Goal: Task Accomplishment & Management: Manage account settings

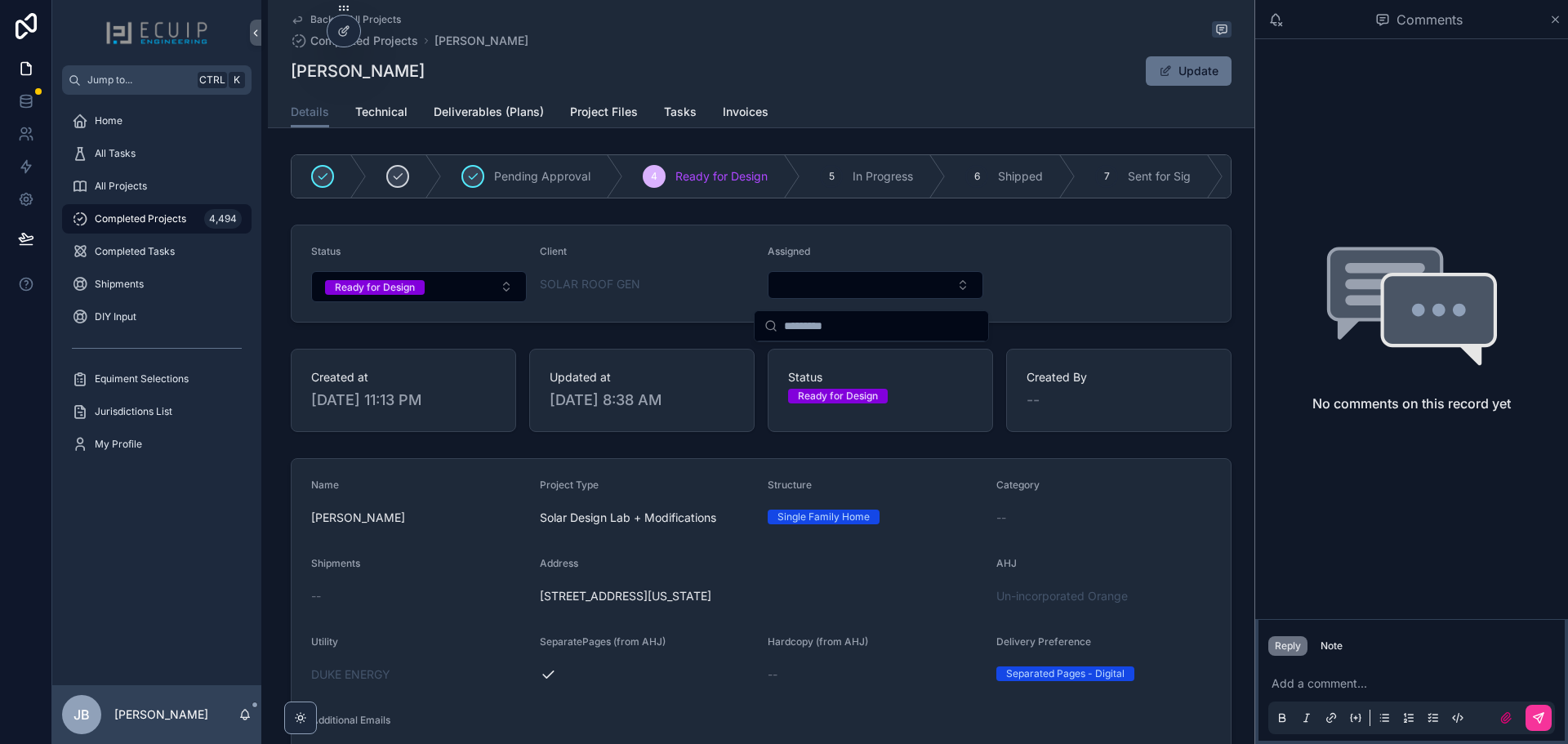
click at [1051, 284] on form "Status Ready for Design Client SOLAR ROOF GEN Assigned" at bounding box center [761, 273] width 939 height 96
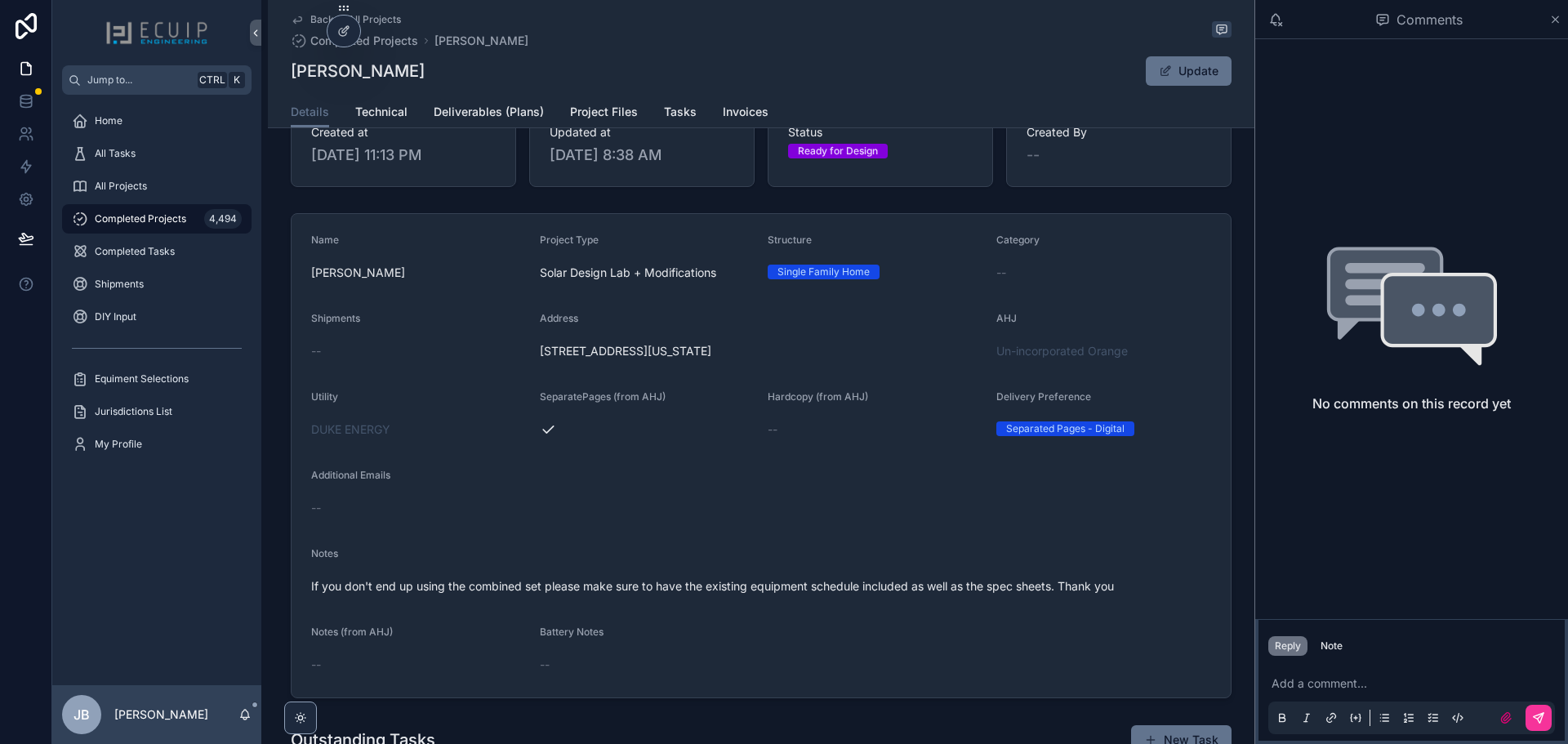
scroll to position [571, 0]
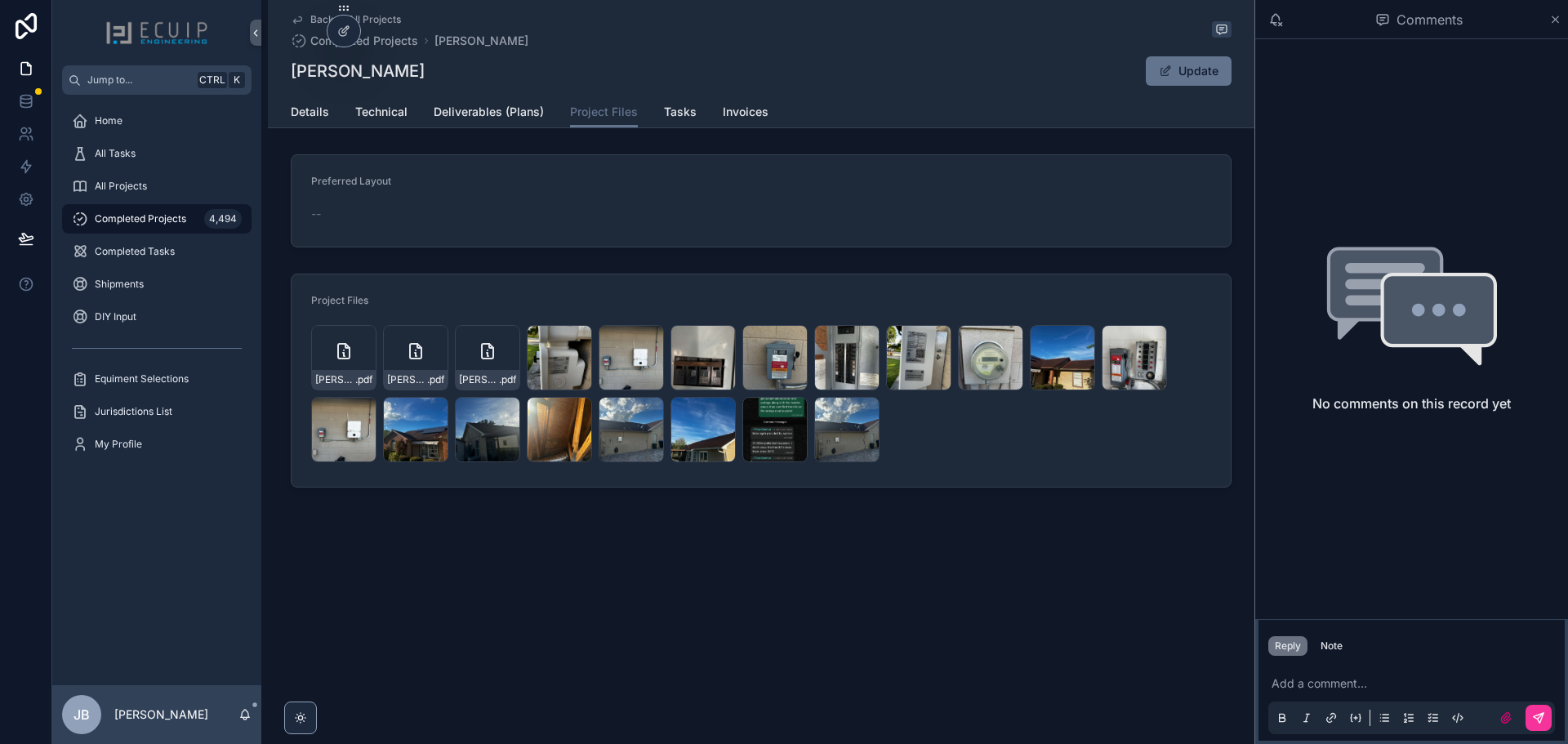
click at [149, 188] on div "All Projects" at bounding box center [156, 186] width 170 height 26
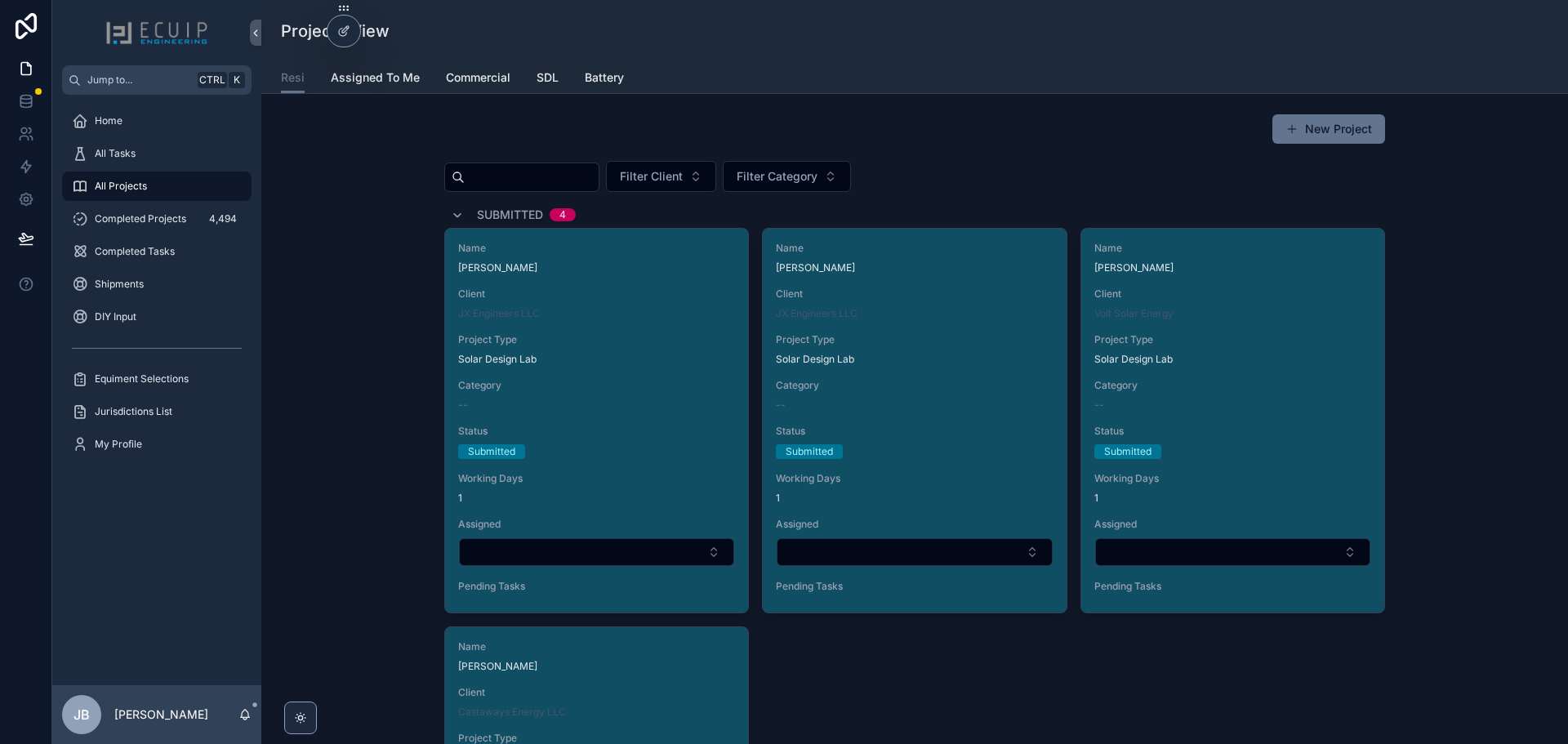
click at [170, 148] on div "All Tasks" at bounding box center [156, 154] width 170 height 26
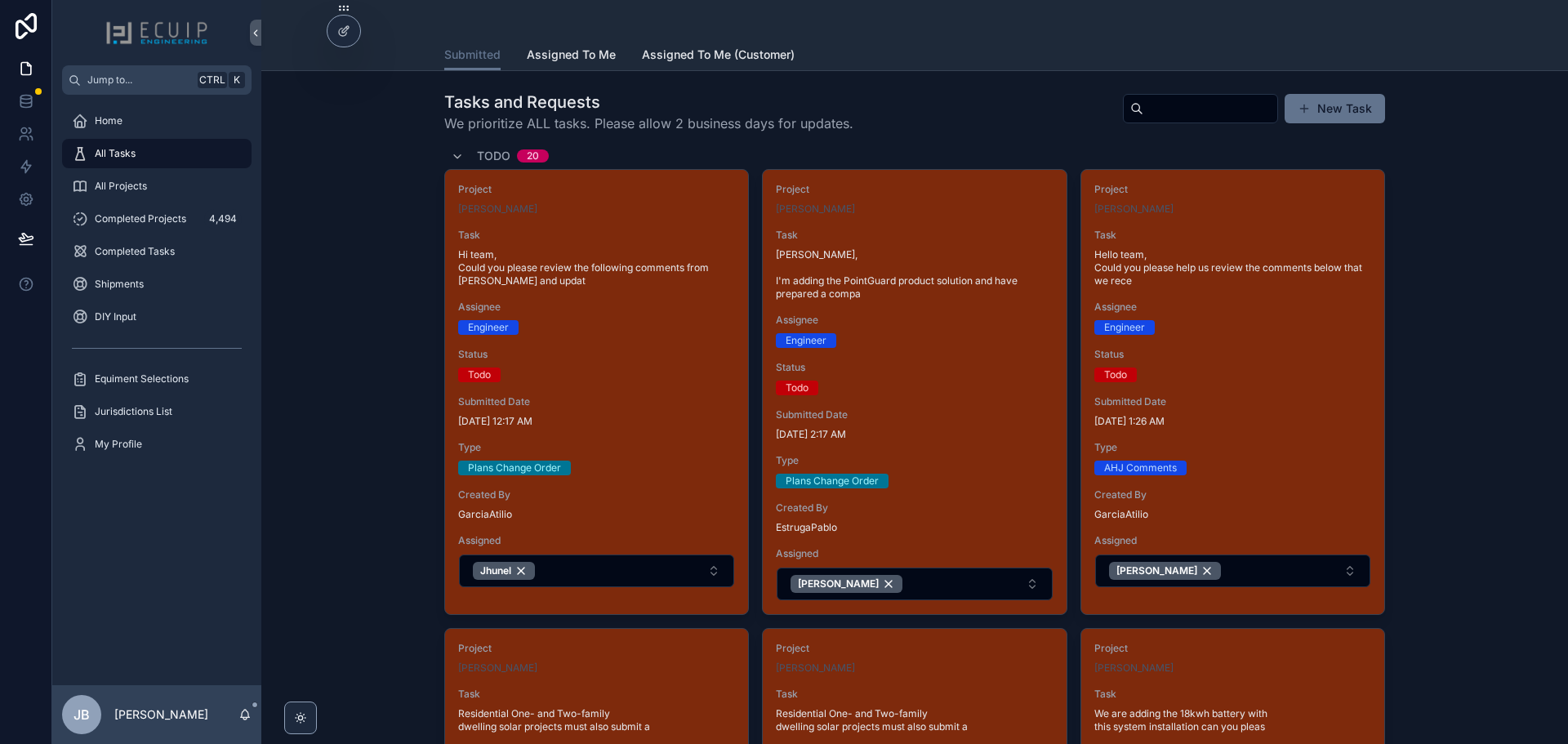
click at [612, 573] on button "Jhunel" at bounding box center [596, 570] width 275 height 33
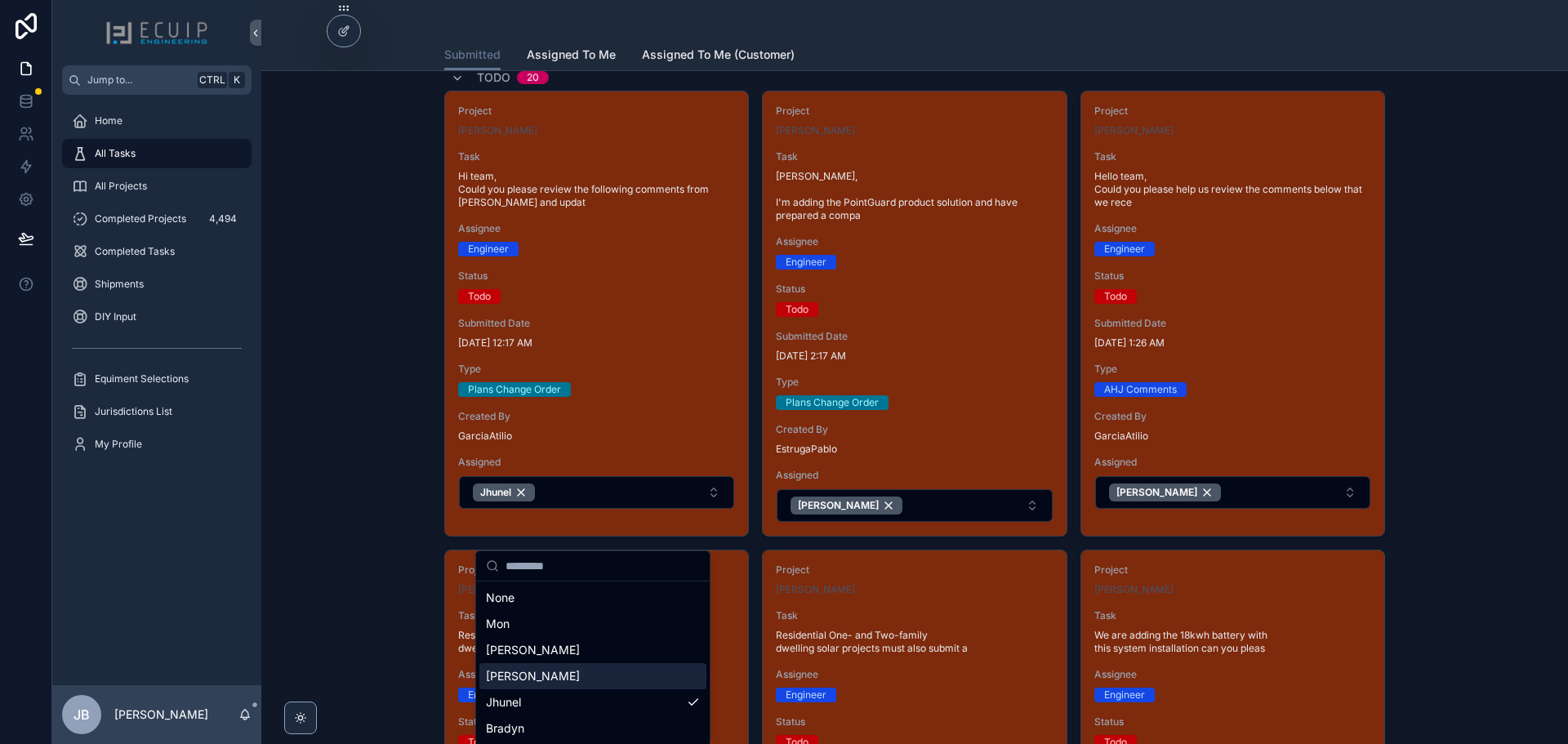
scroll to position [82, 0]
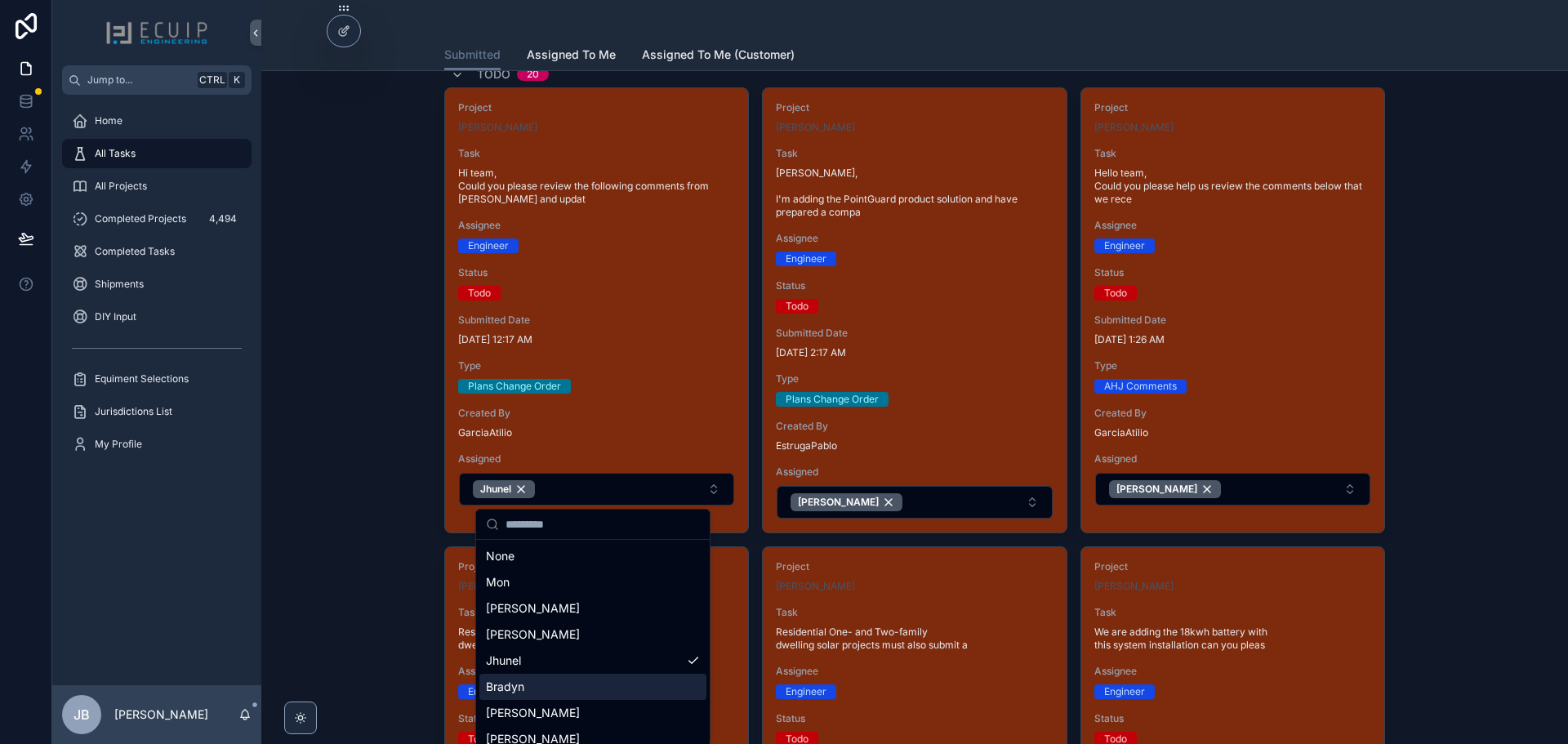
click at [554, 689] on div "Bradyn" at bounding box center [593, 686] width 227 height 26
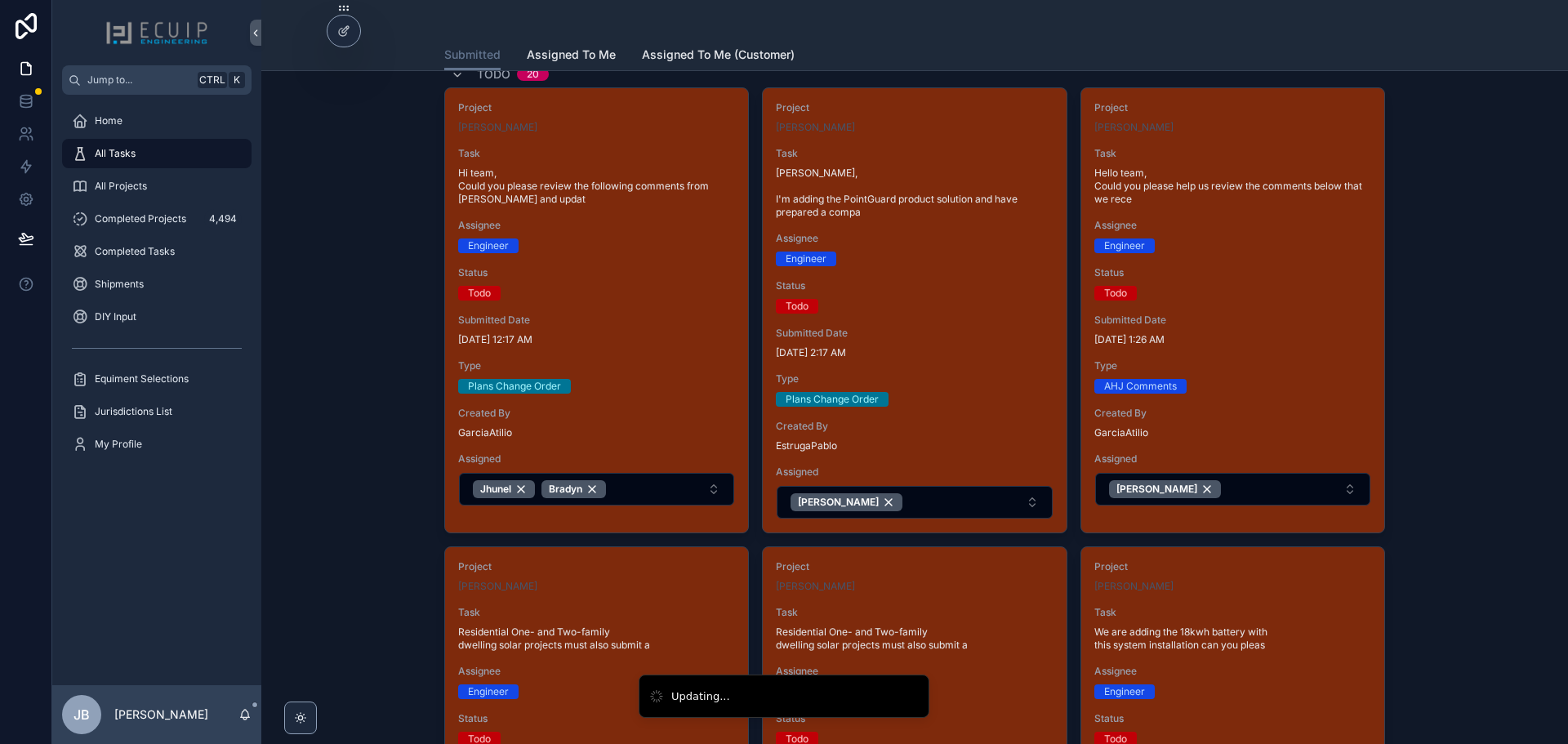
drag, startPoint x: 351, startPoint y: 432, endPoint x: 563, endPoint y: 469, distance: 215.2
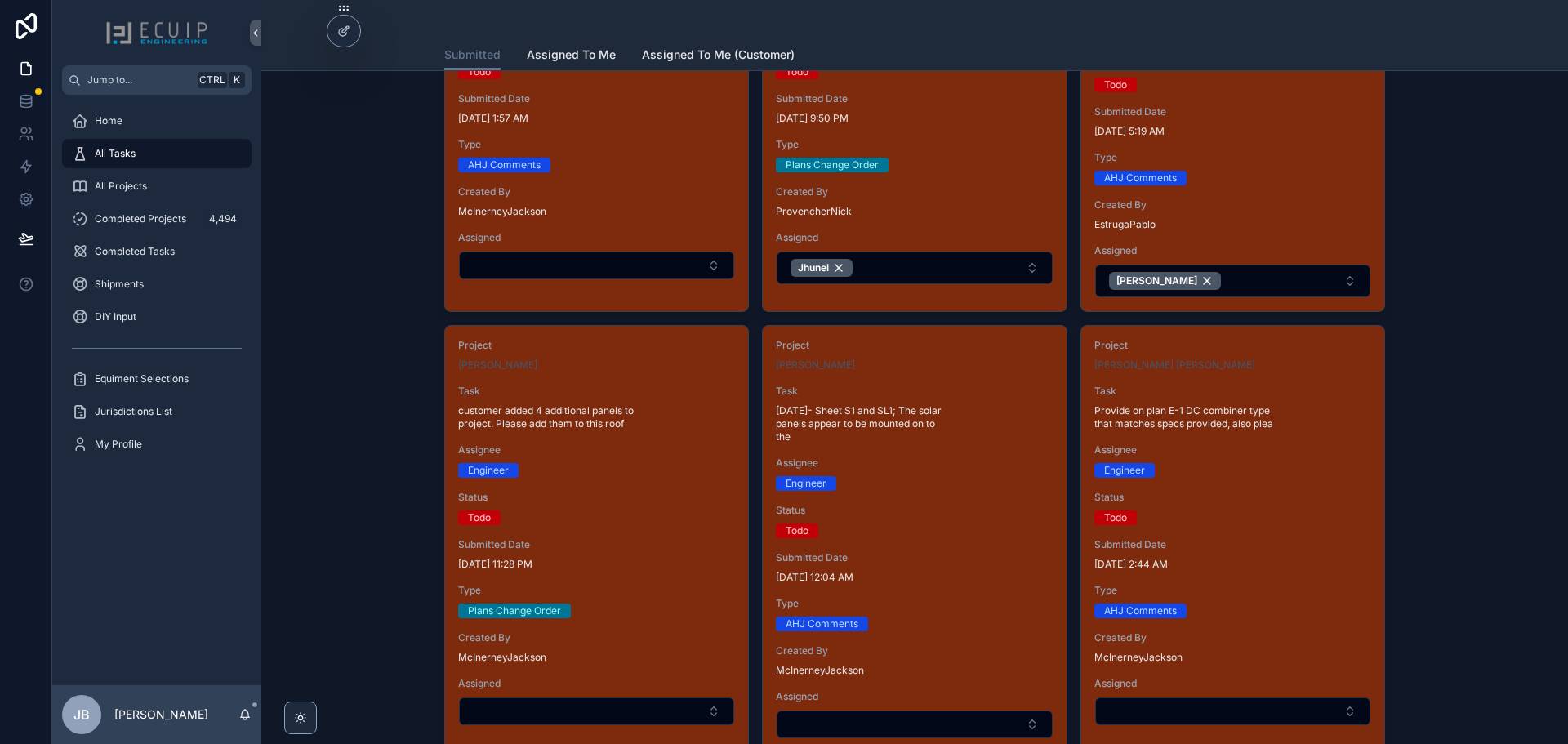
scroll to position [979, 0]
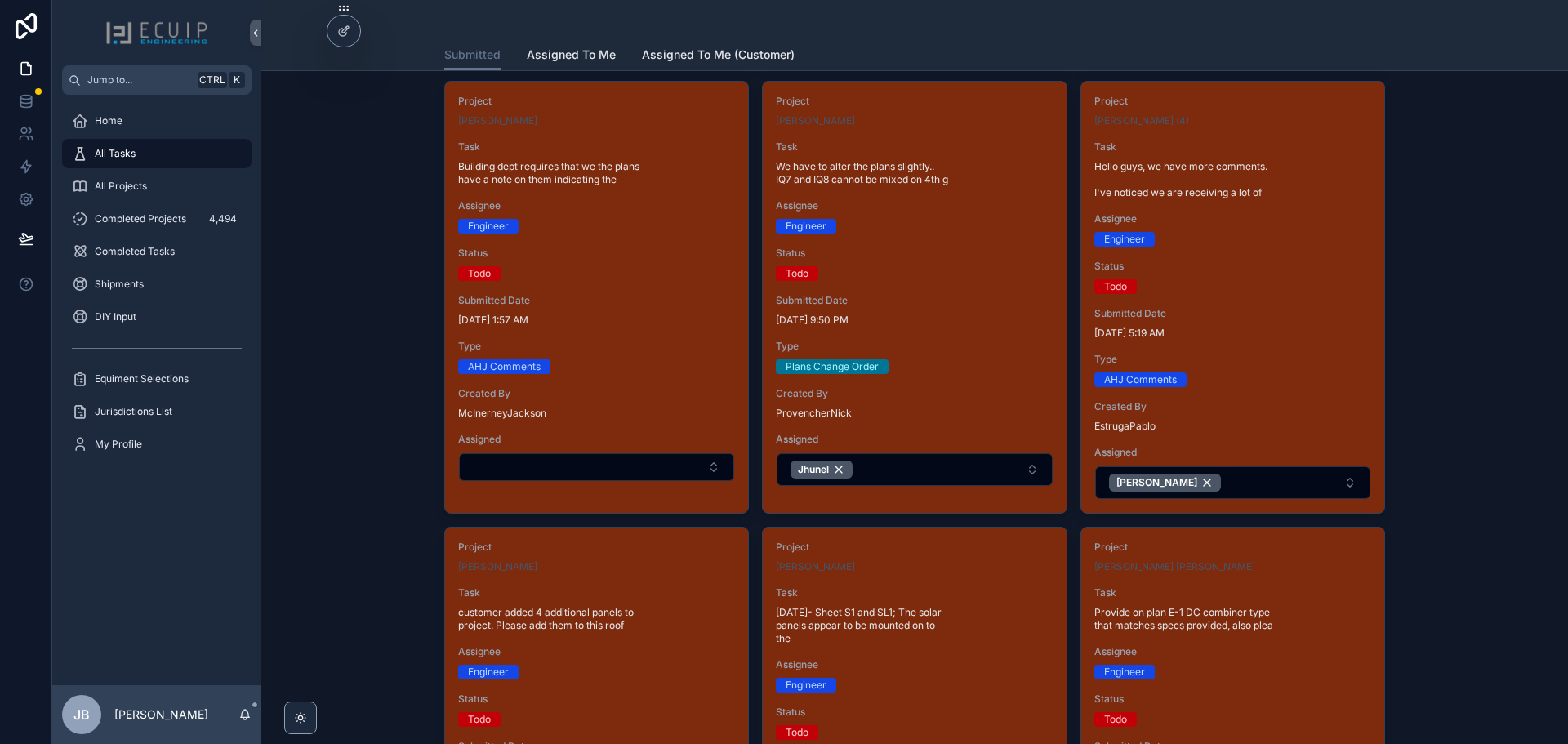
click at [955, 329] on div "Project [PERSON_NAME] Task We have to alter the plans slightly.. IQ7 and IQ8 ca…" at bounding box center [914, 291] width 303 height 418
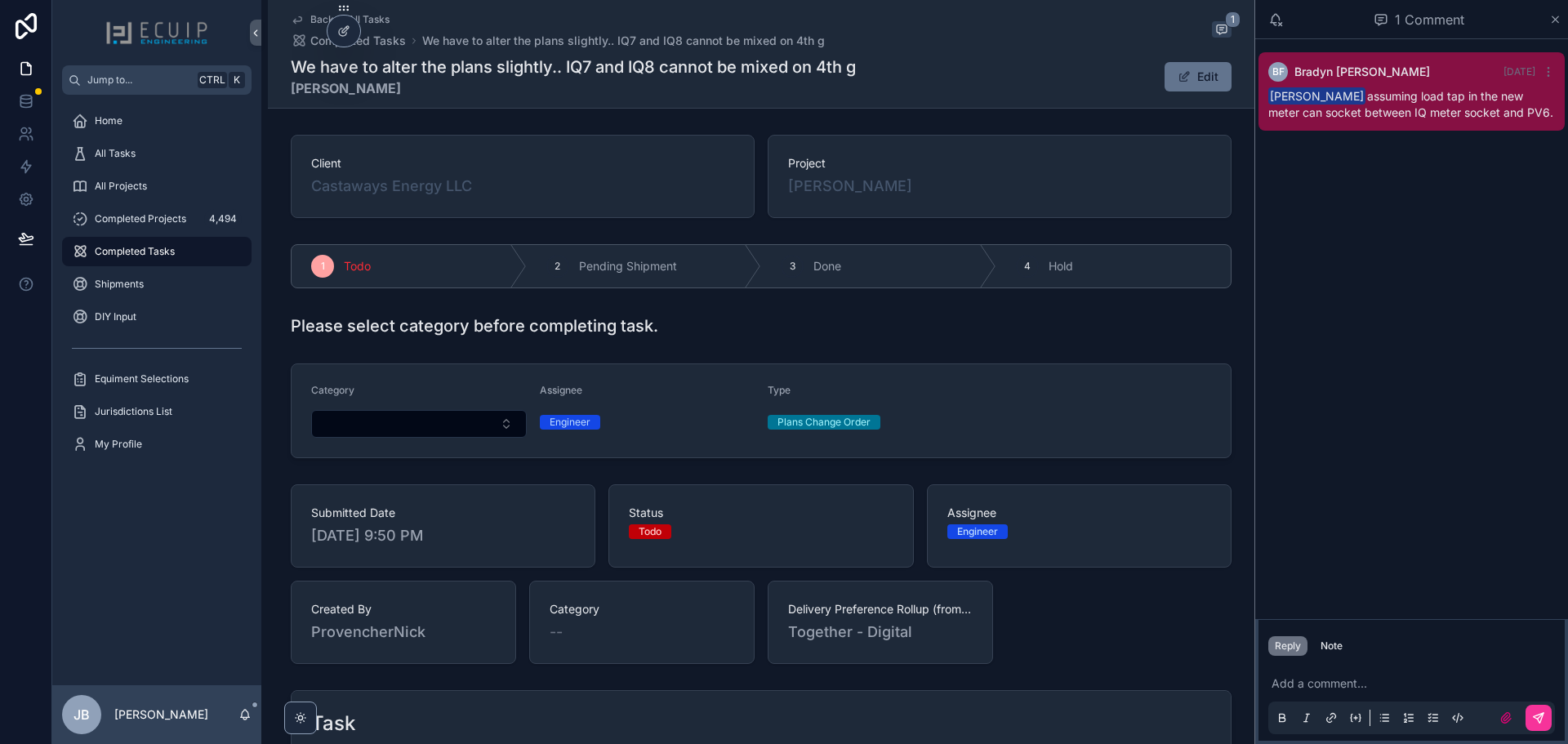
drag, startPoint x: 937, startPoint y: 189, endPoint x: 784, endPoint y: 197, distance: 153.2
click at [784, 197] on div "Project [PERSON_NAME]" at bounding box center [1000, 176] width 464 height 84
copy span "[PERSON_NAME]"
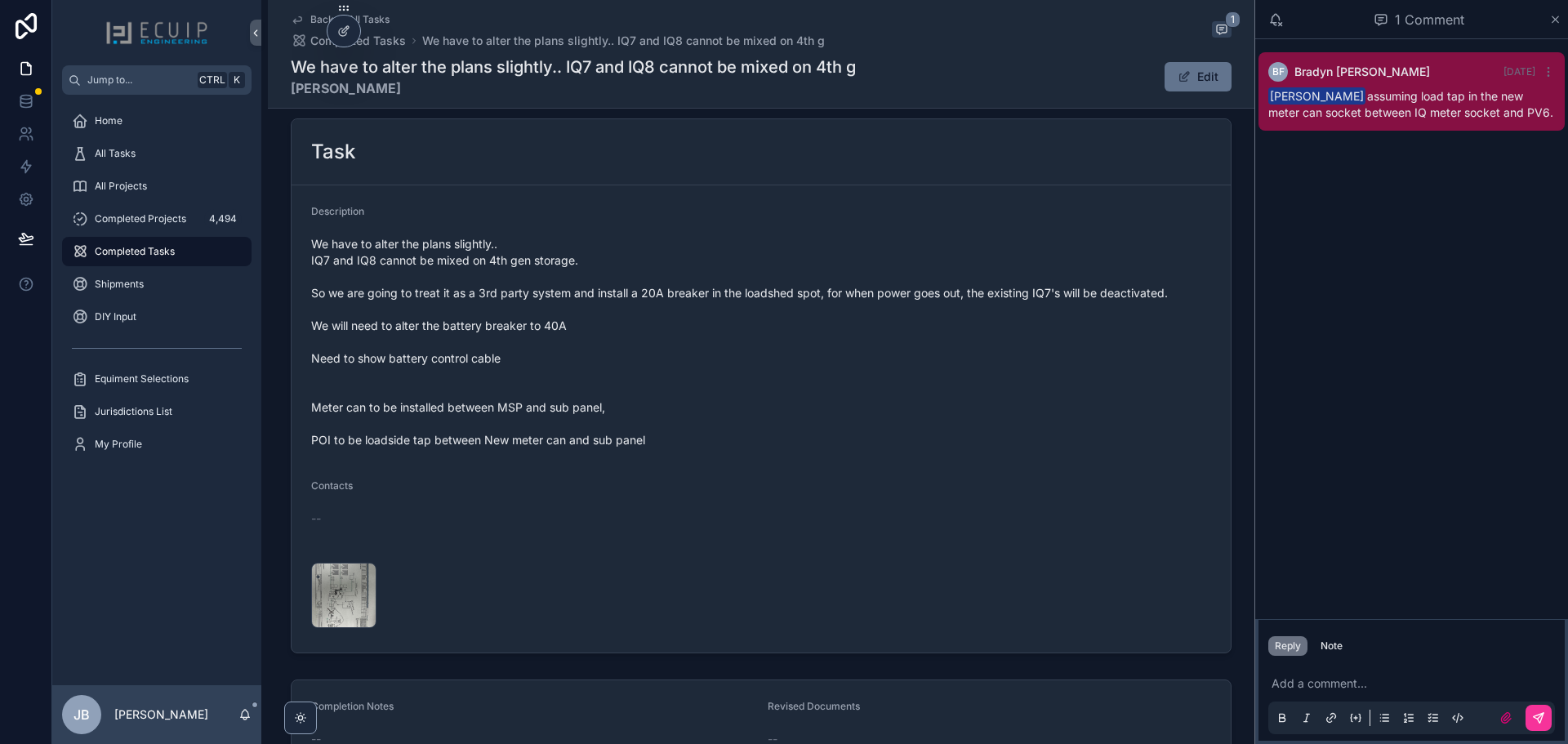
scroll to position [571, 0]
click at [143, 189] on span "All Projects" at bounding box center [121, 186] width 53 height 13
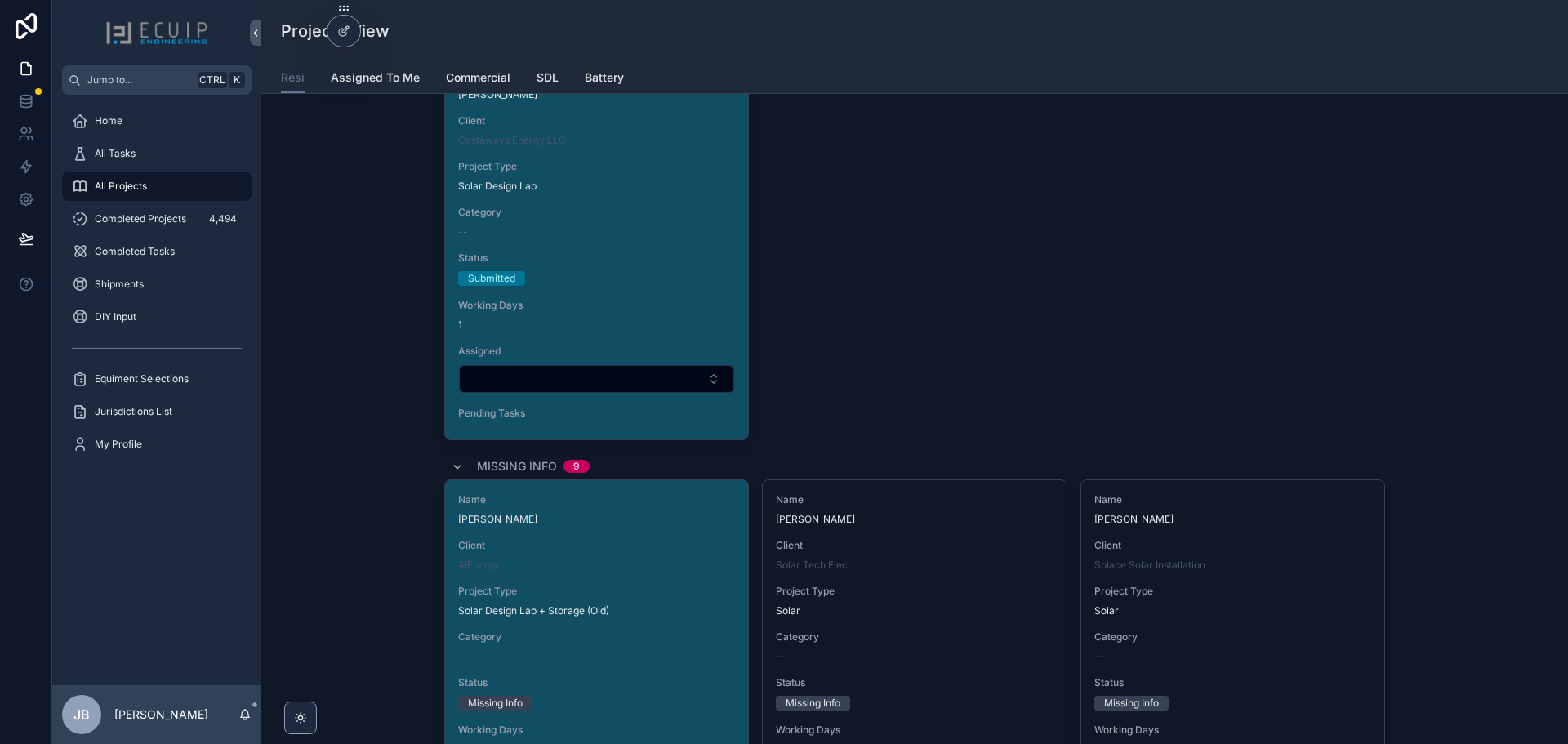
click at [131, 154] on span "All Tasks" at bounding box center [115, 154] width 41 height 13
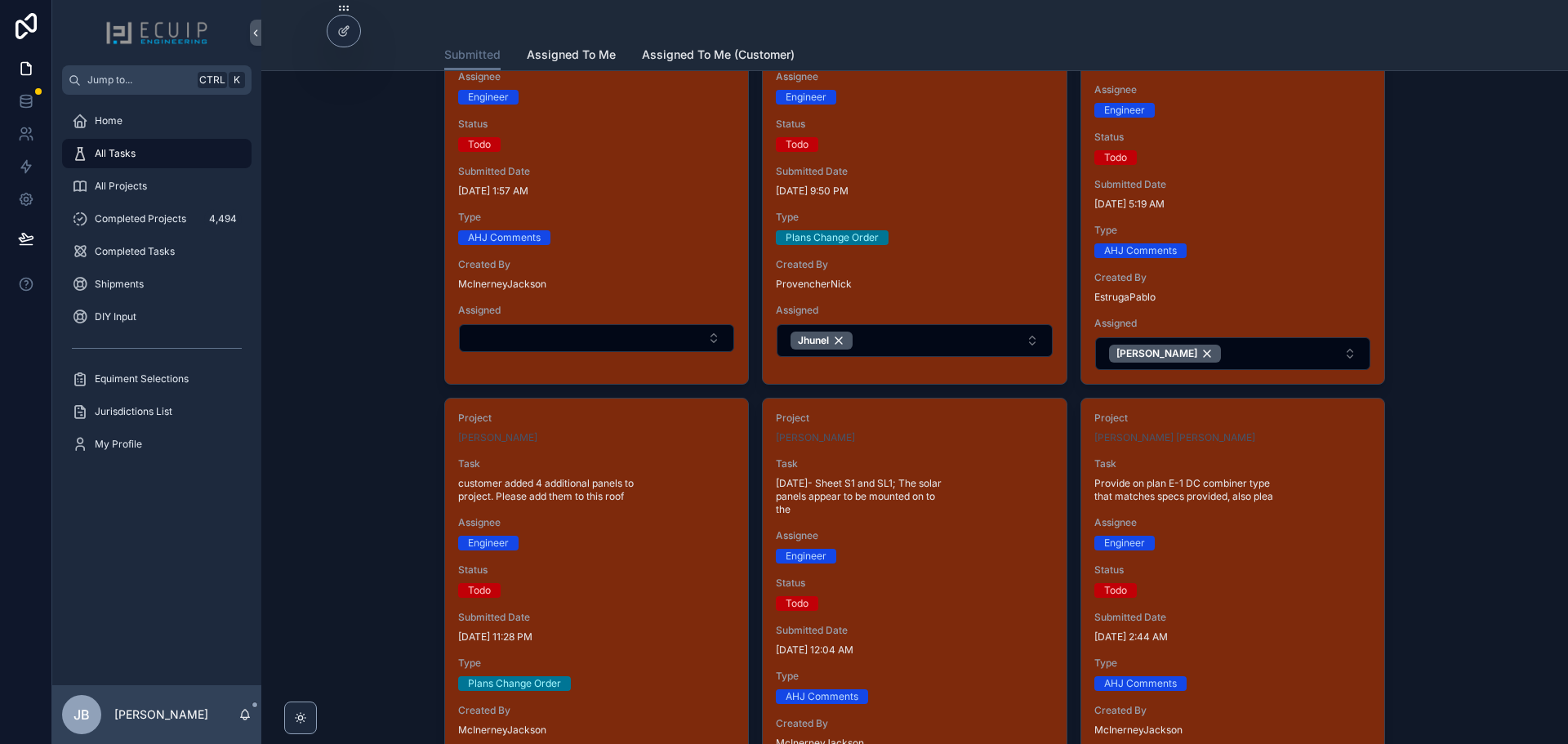
scroll to position [979, 0]
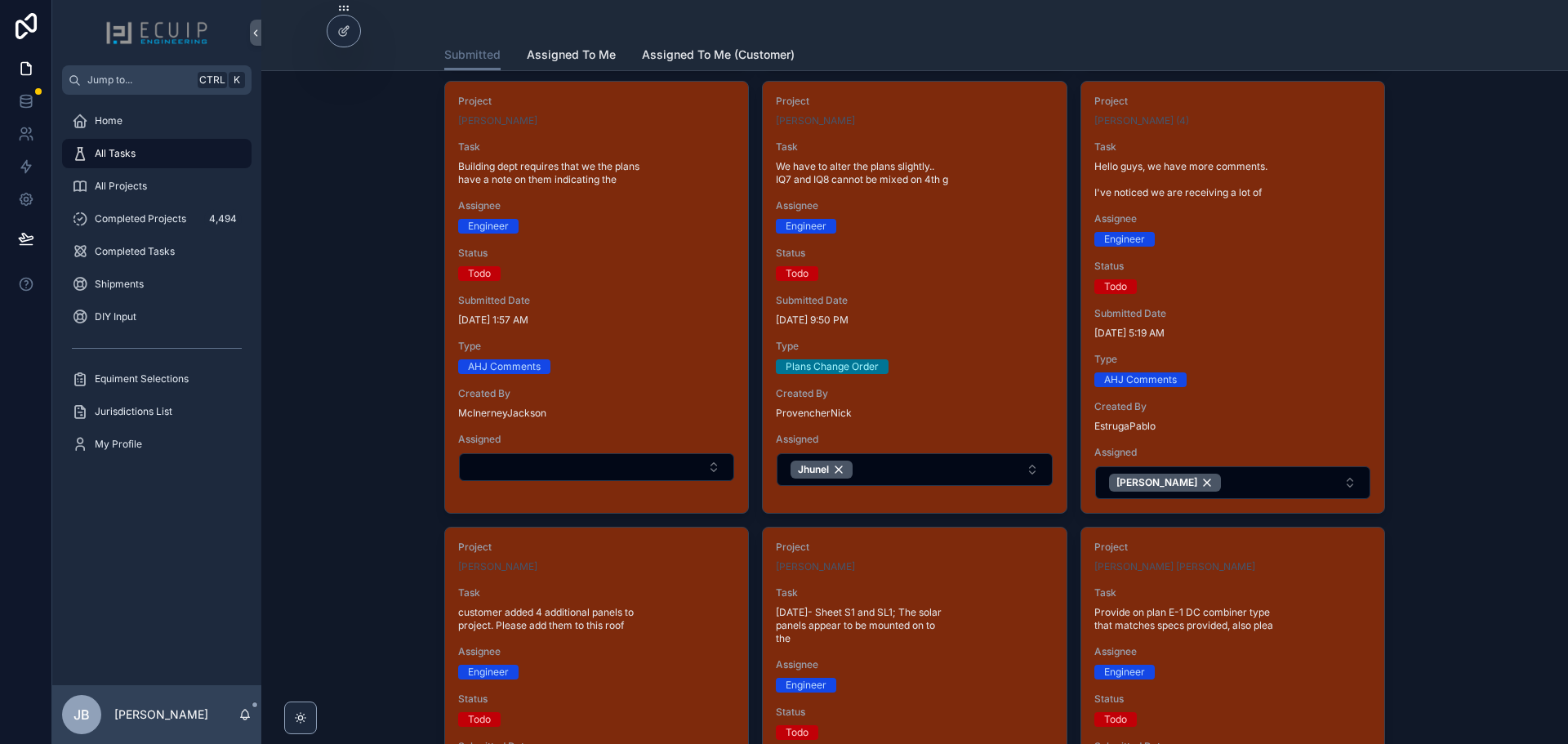
click at [924, 473] on button "Jhunel" at bounding box center [914, 470] width 275 height 33
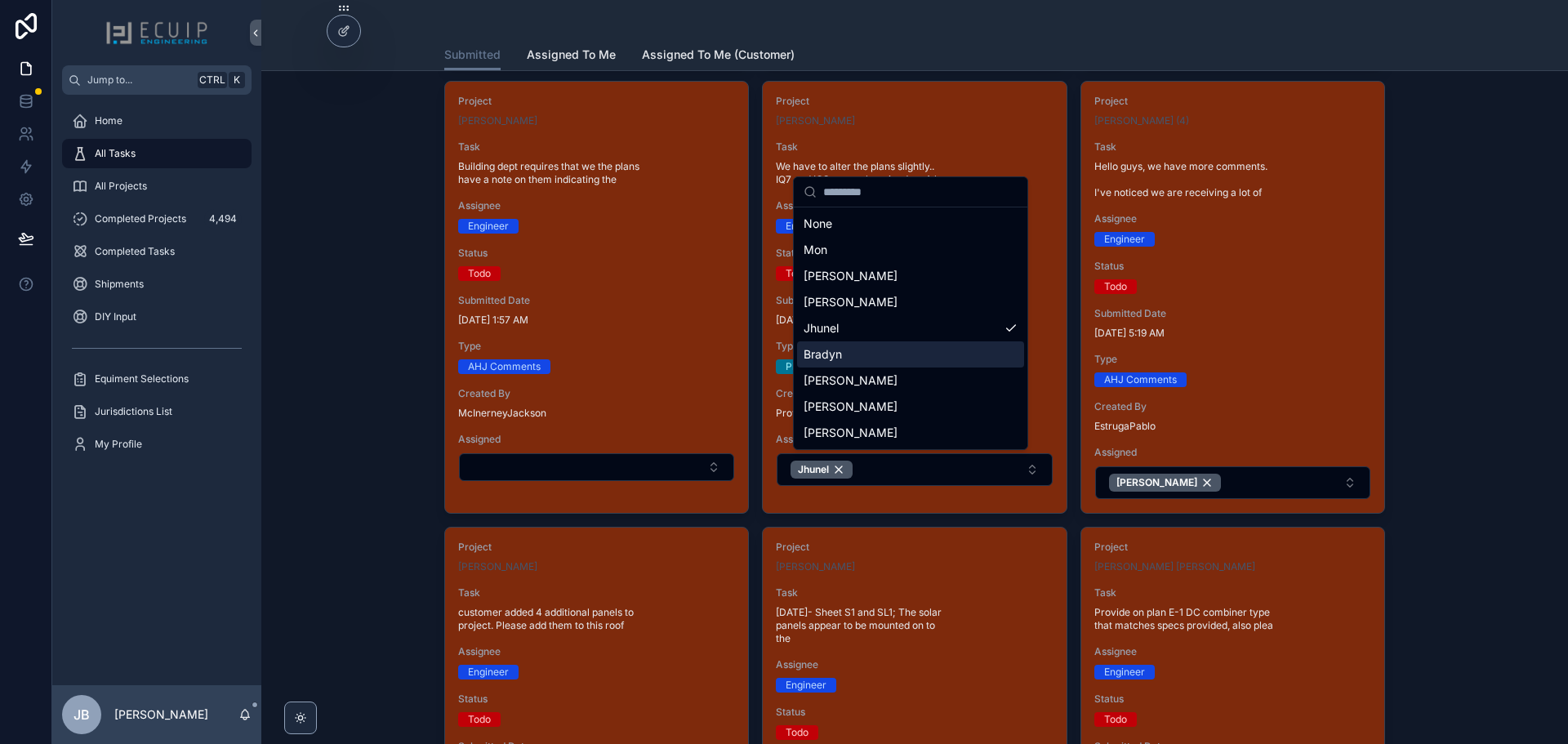
click at [846, 353] on div "Bradyn" at bounding box center [911, 354] width 227 height 26
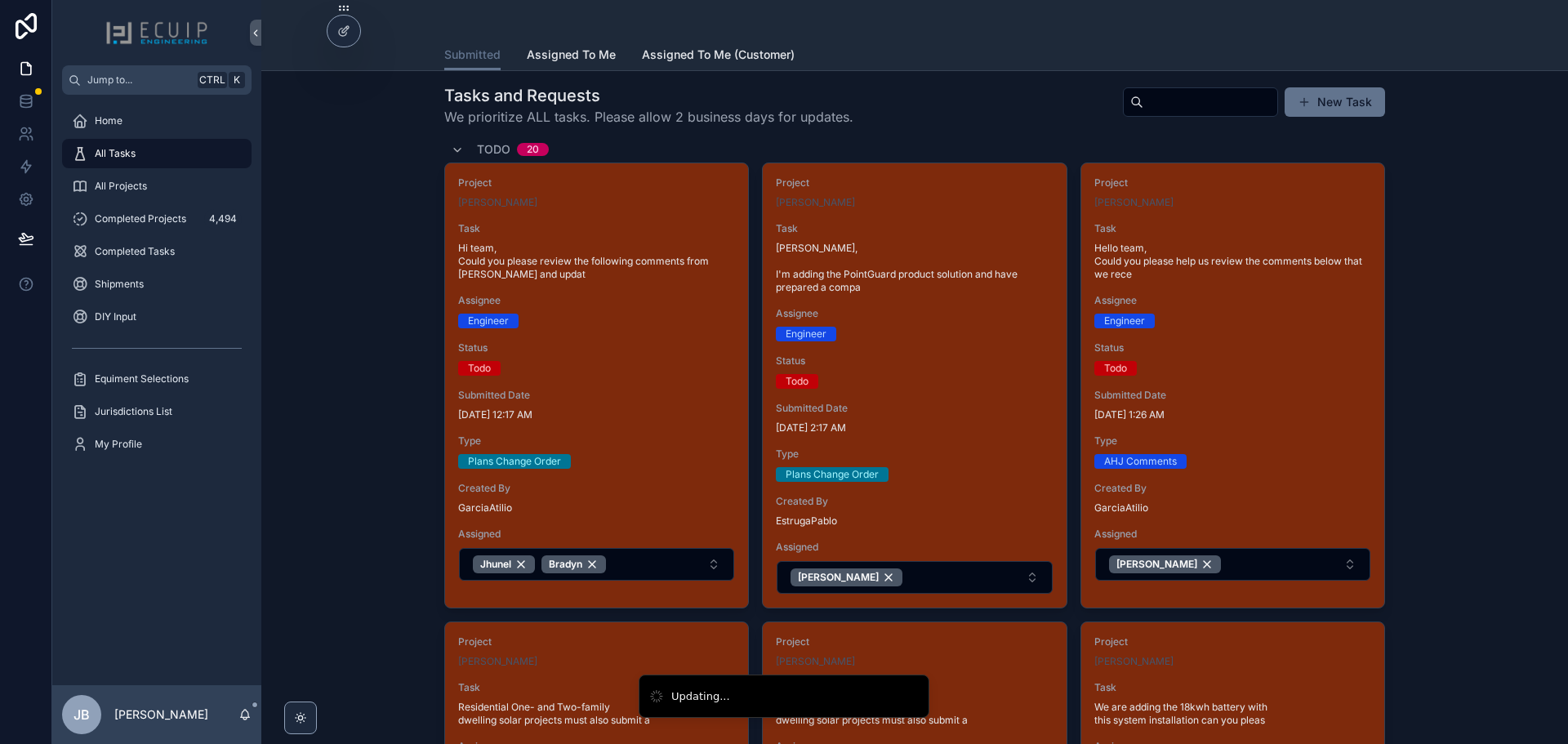
scroll to position [0, 0]
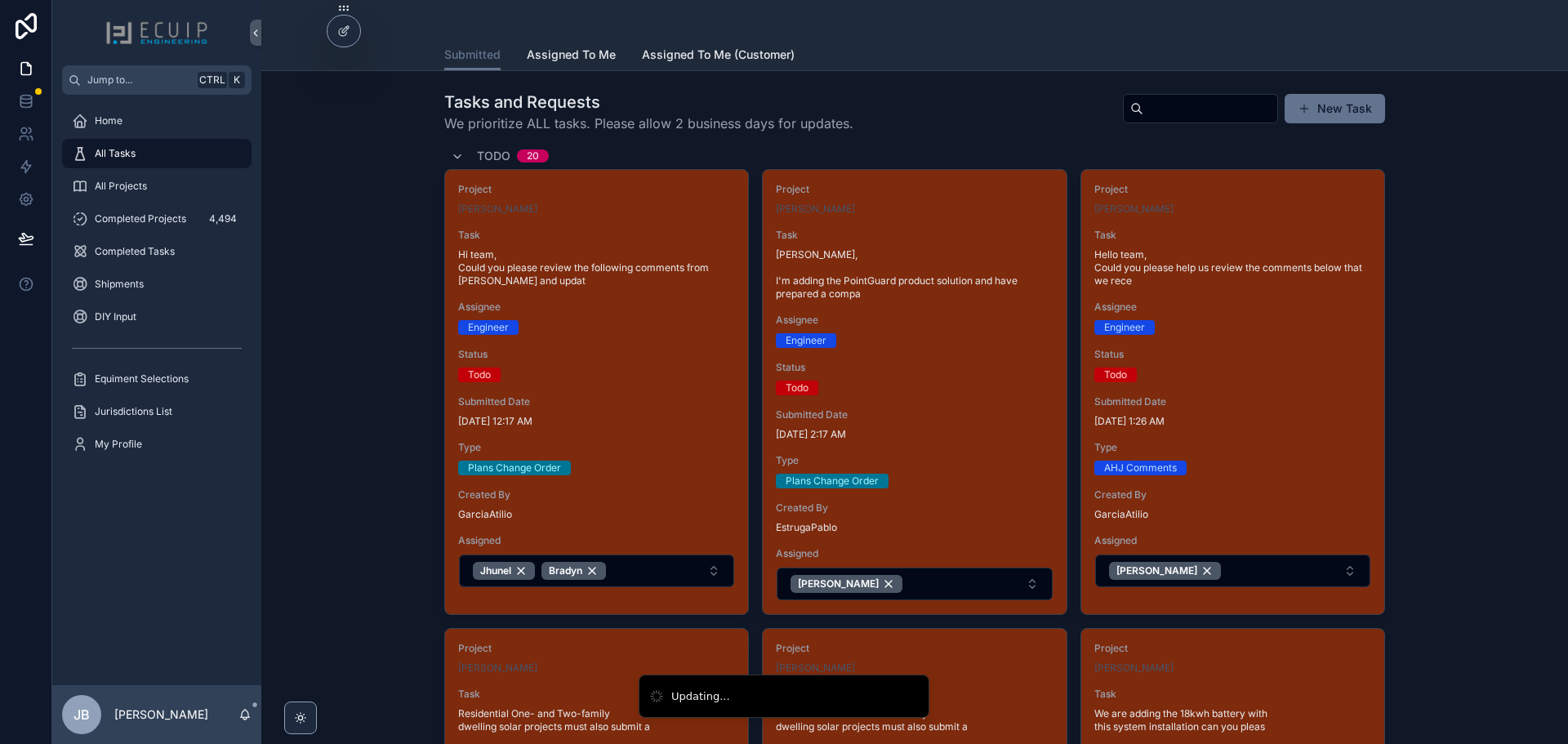
click at [148, 187] on div "All Projects" at bounding box center [156, 186] width 170 height 26
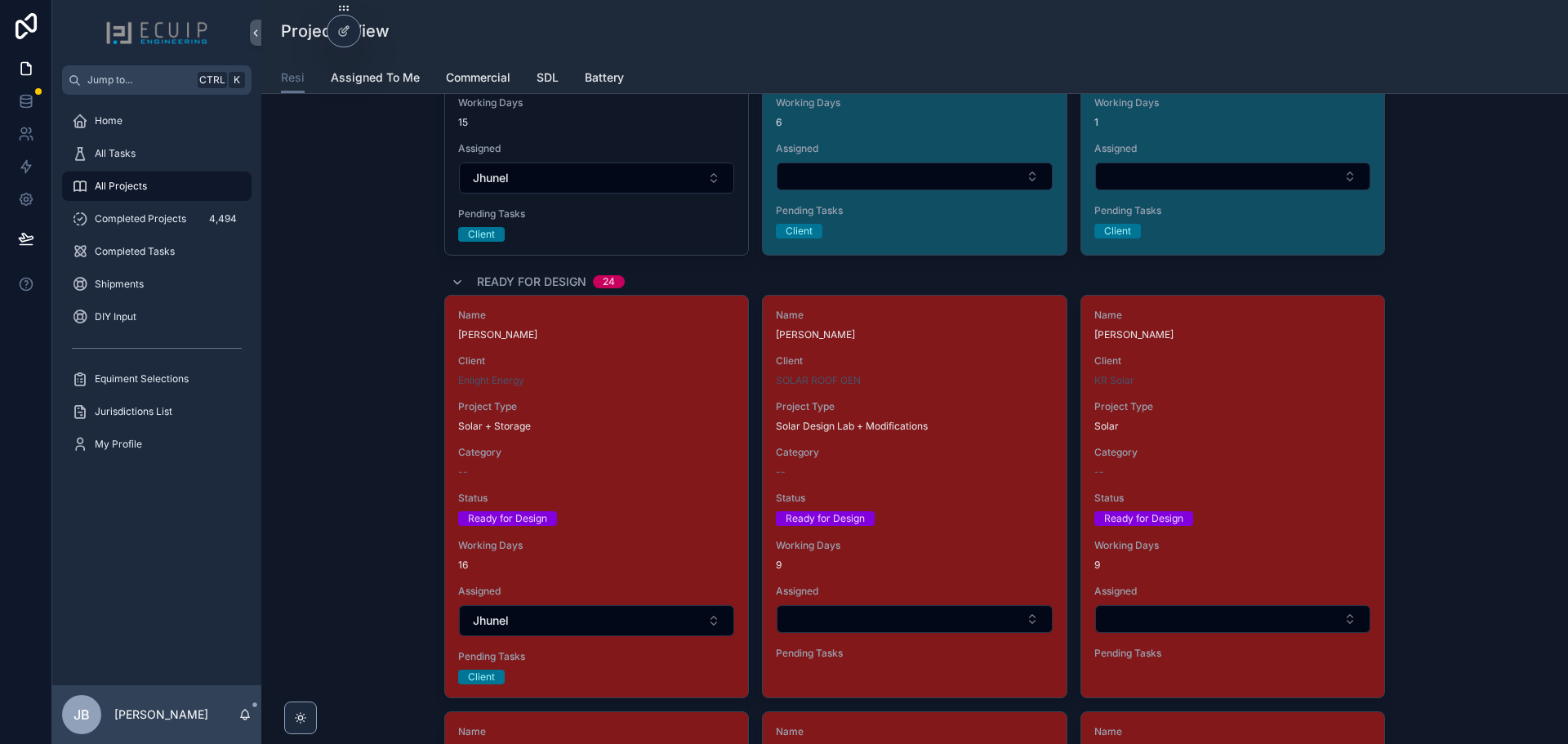
scroll to position [2122, 0]
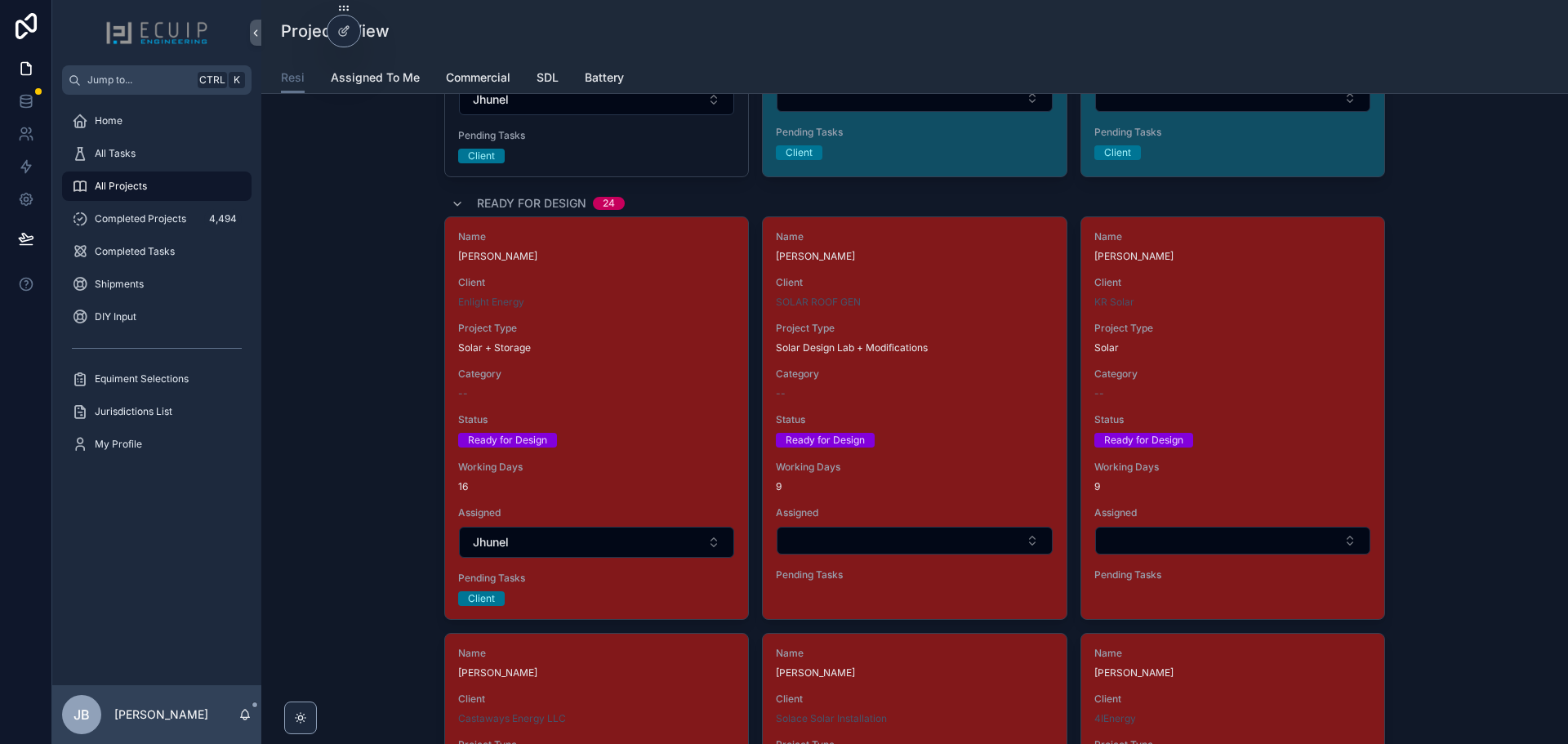
click at [658, 427] on div "Status Ready for Design" at bounding box center [596, 431] width 277 height 35
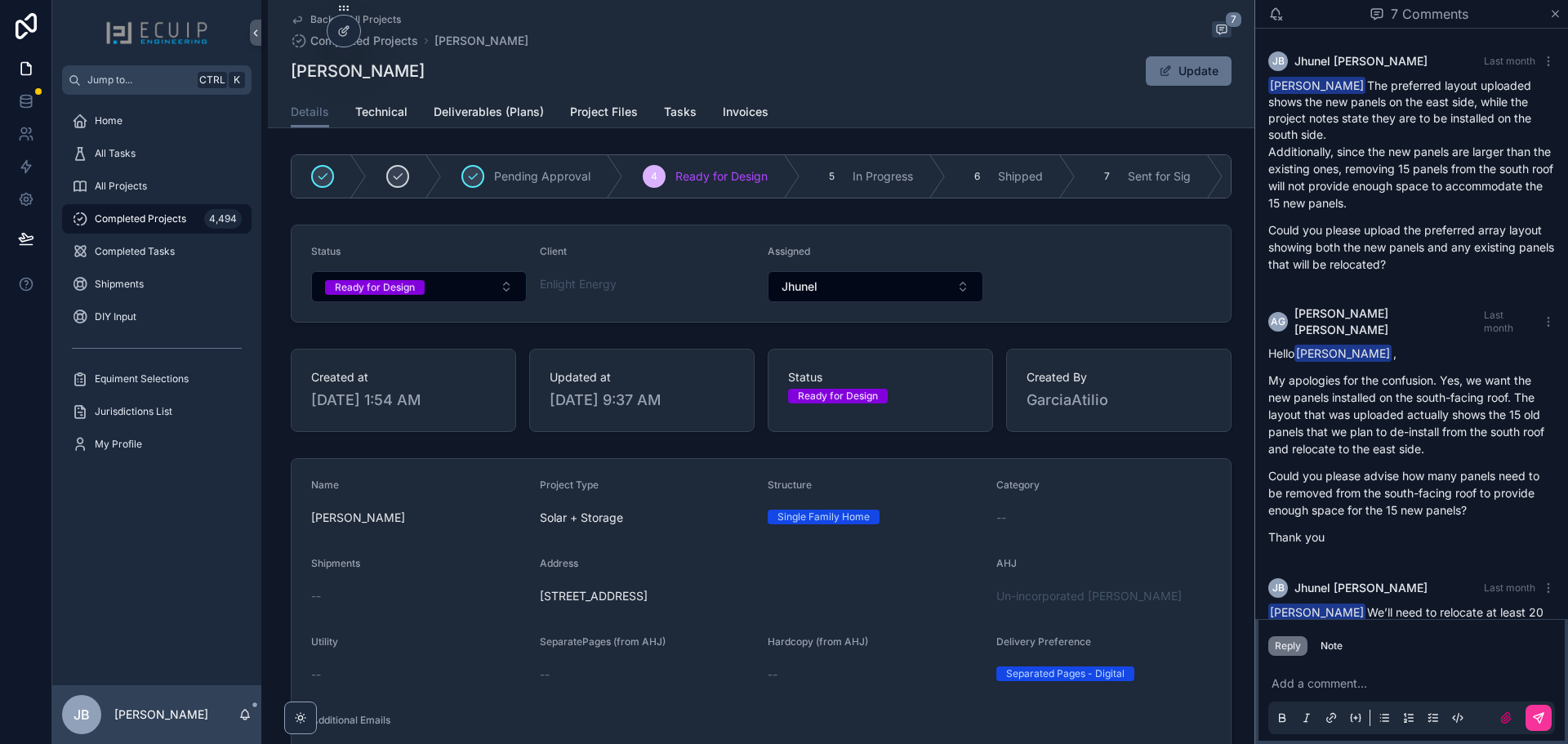
scroll to position [1074, 0]
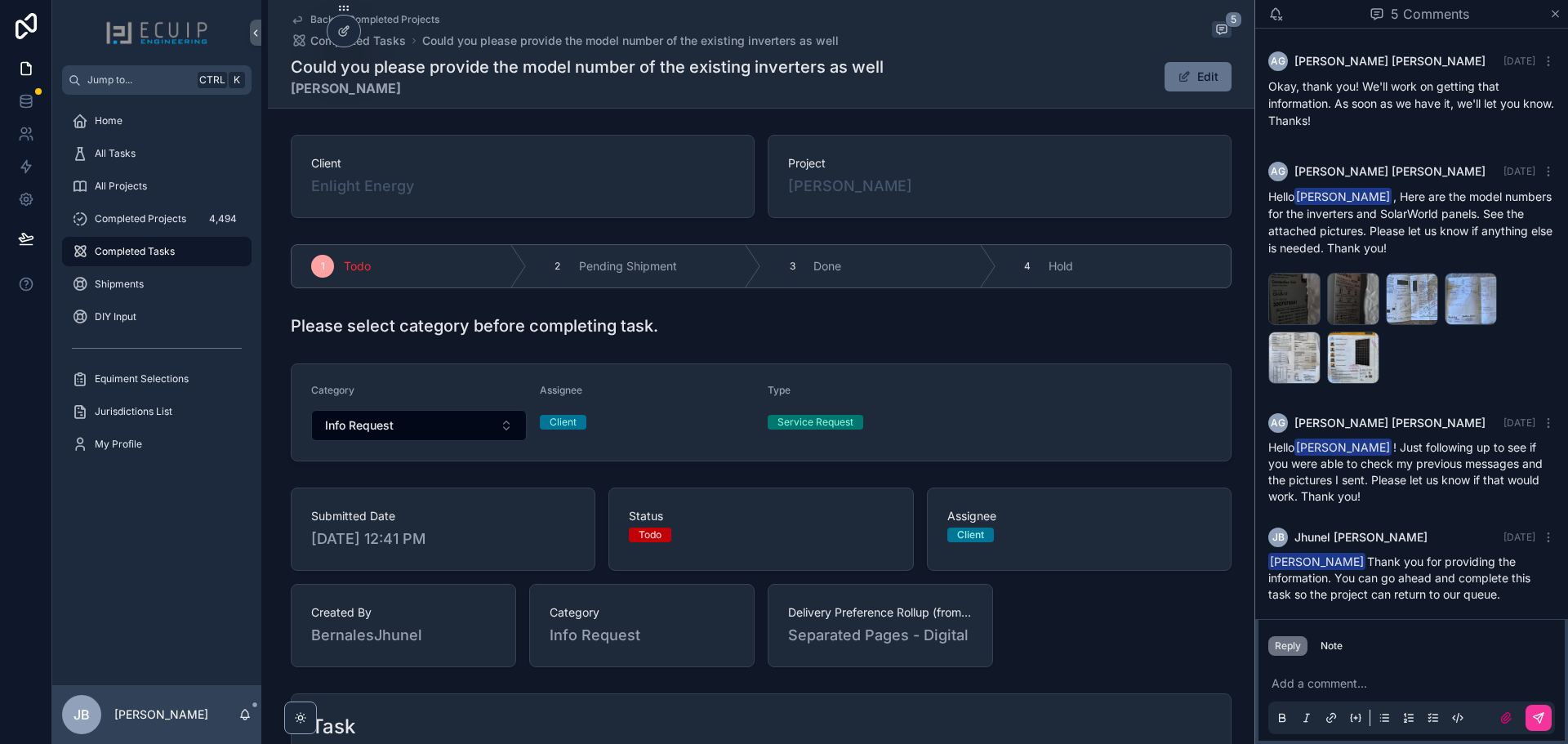
scroll to position [352, 0]
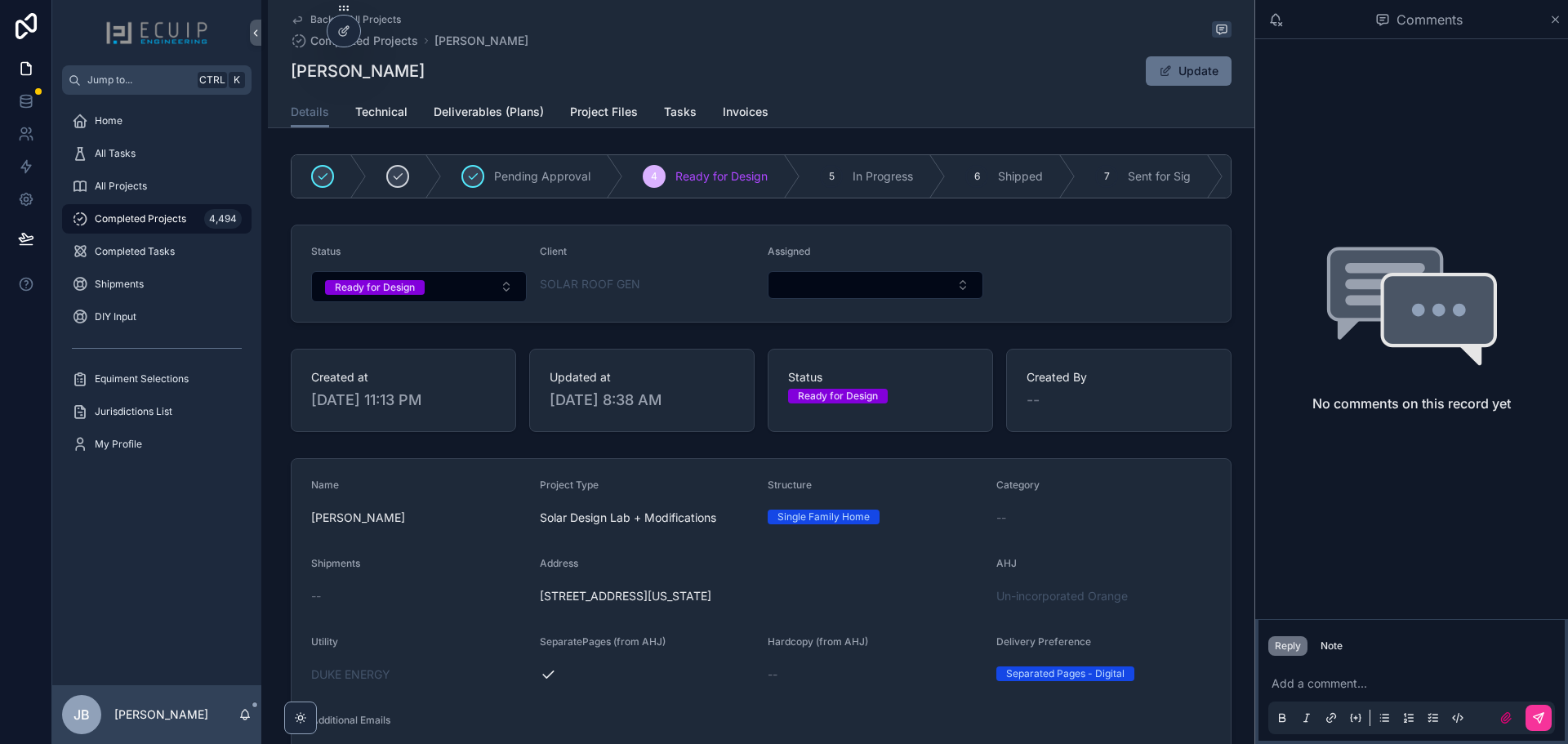
scroll to position [571, 0]
